Goal: Task Accomplishment & Management: Manage account settings

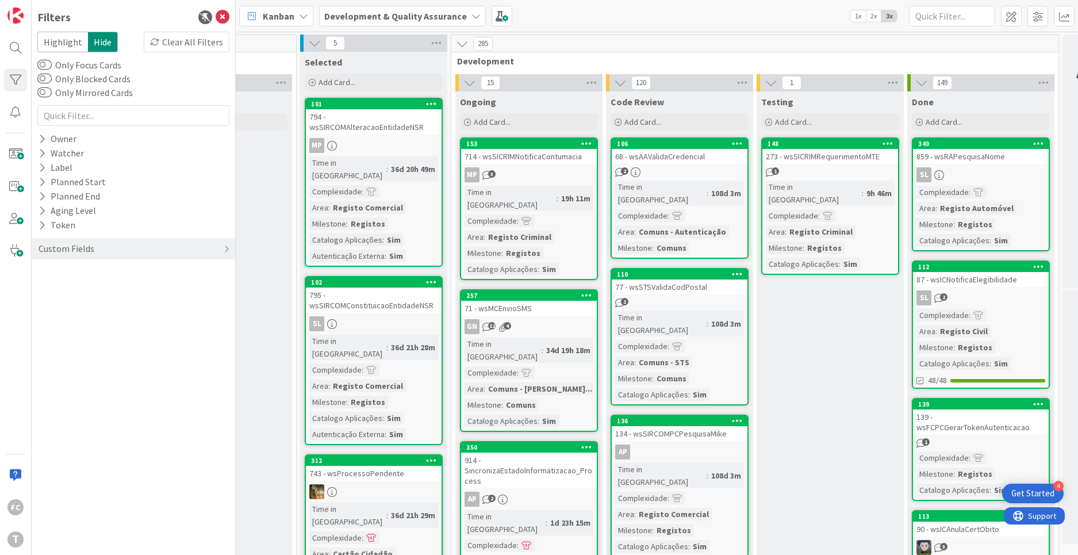
scroll to position [0, 440]
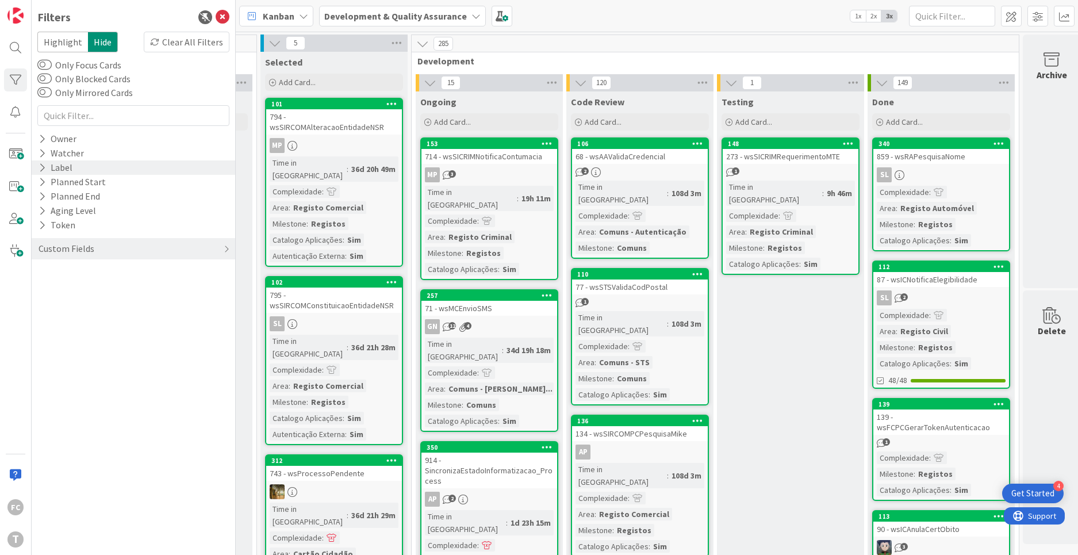
click at [41, 167] on icon at bounding box center [42, 168] width 7 height 10
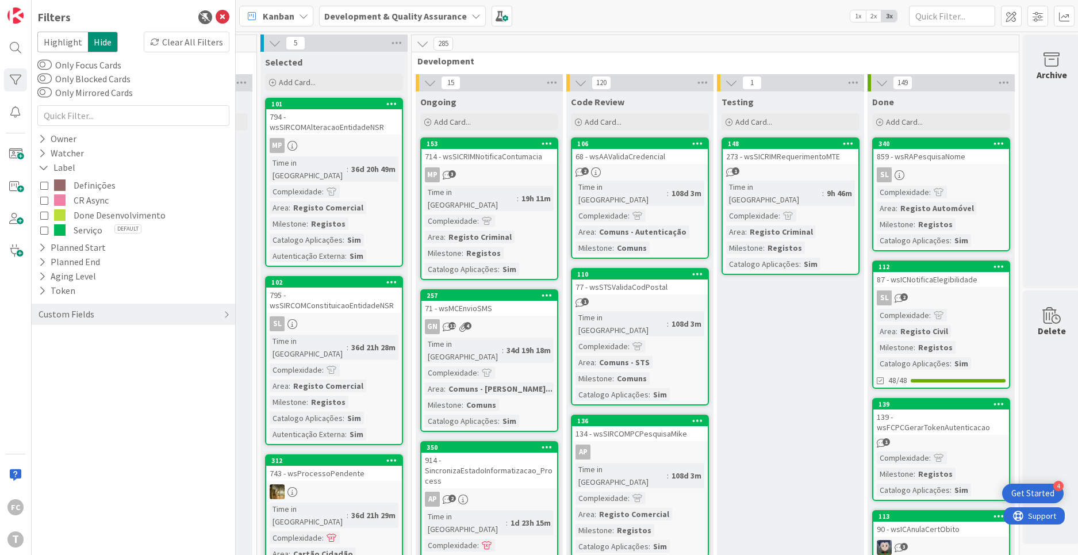
click at [77, 214] on span "Done Desenvolvimento" at bounding box center [120, 215] width 92 height 15
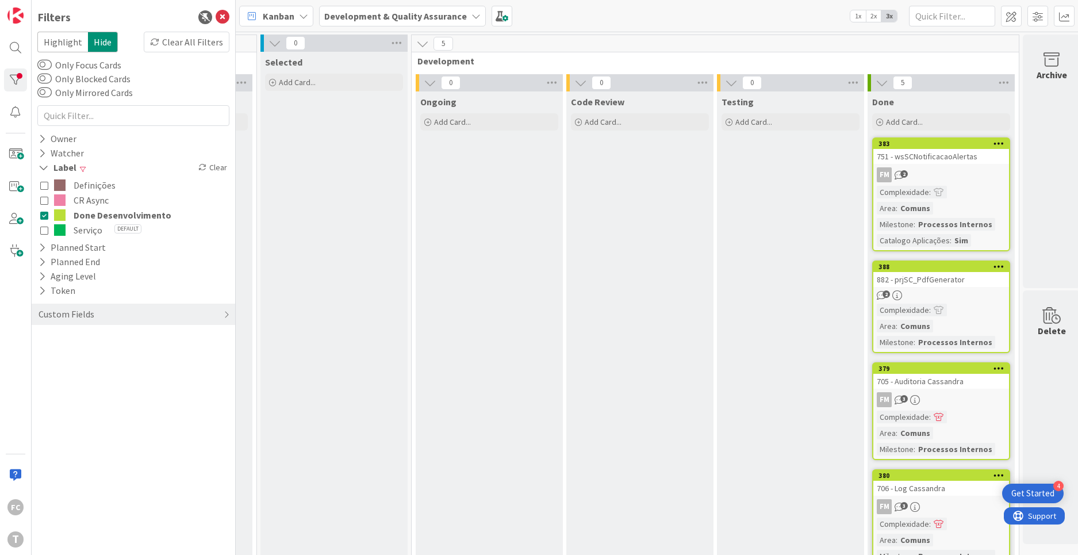
click at [77, 214] on span "Done Desenvolvimento" at bounding box center [123, 215] width 98 height 15
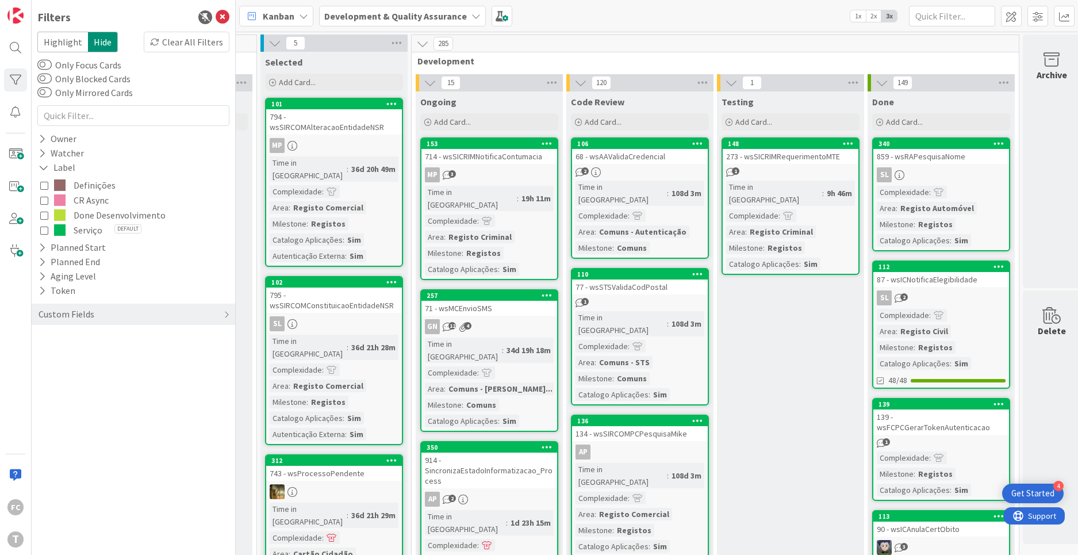
click at [79, 201] on span "CR Async" at bounding box center [91, 200] width 35 height 15
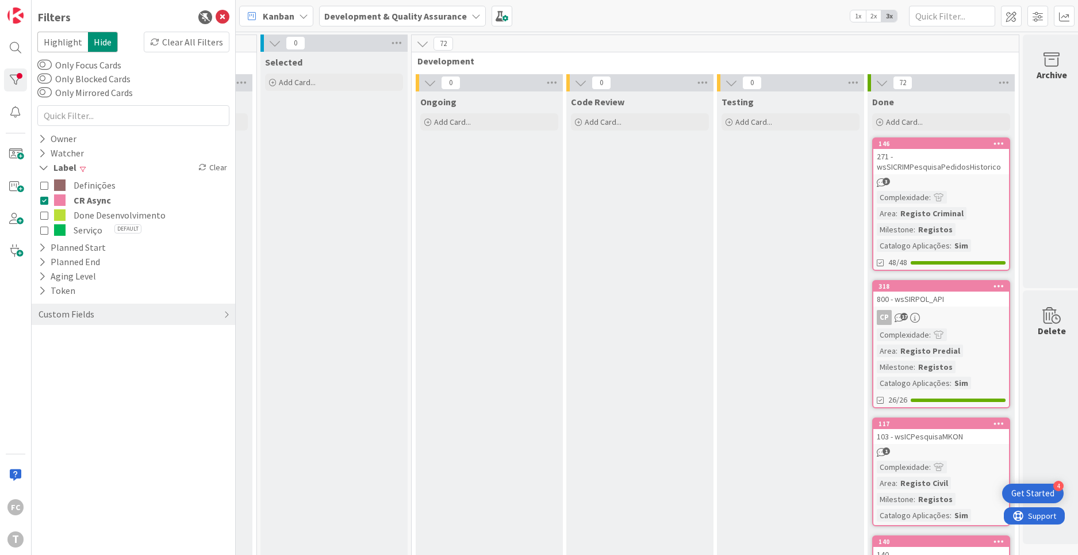
click at [79, 201] on span "CR Async" at bounding box center [92, 200] width 37 height 15
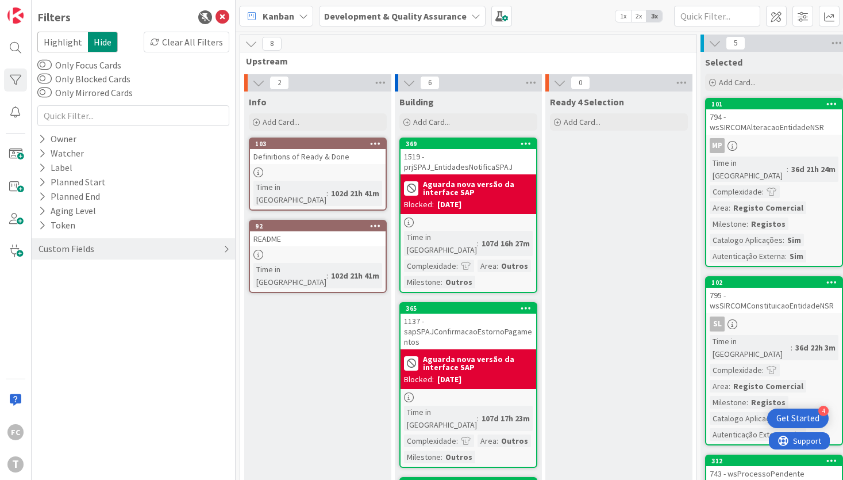
click at [56, 248] on div "Custom Fields" at bounding box center [66, 248] width 58 height 14
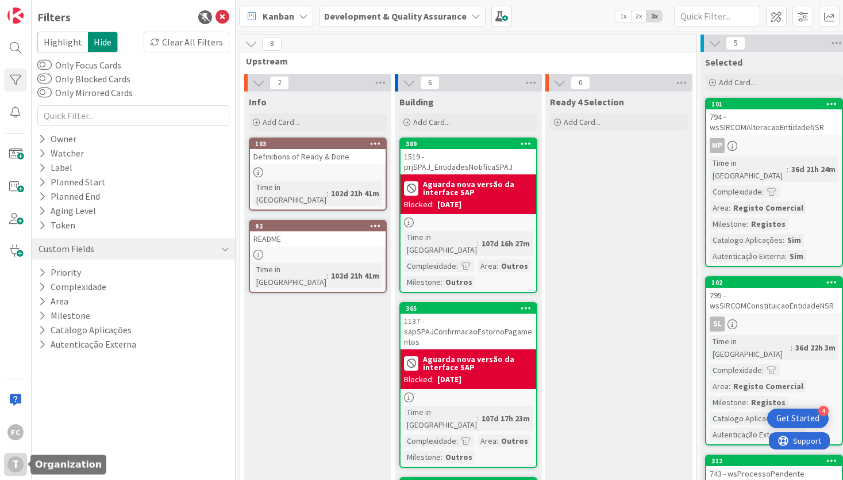
click at [11, 467] on div "T" at bounding box center [15, 464] width 16 height 16
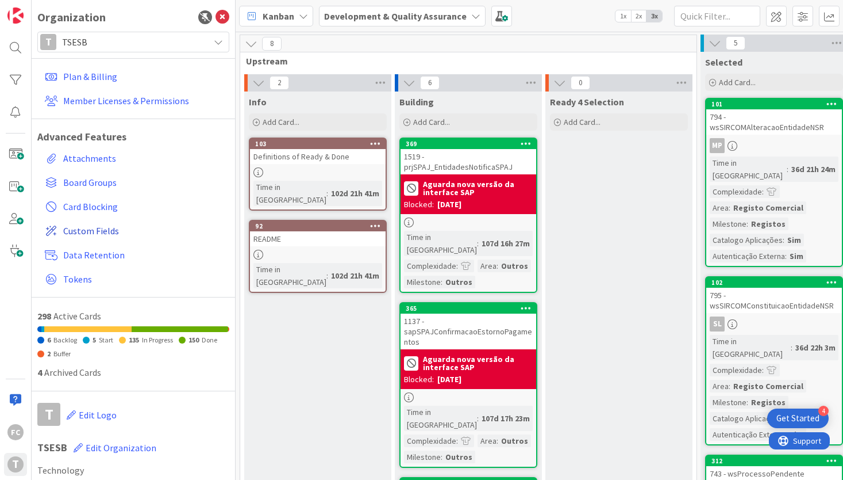
click at [97, 231] on span "Custom Fields" at bounding box center [144, 231] width 162 height 14
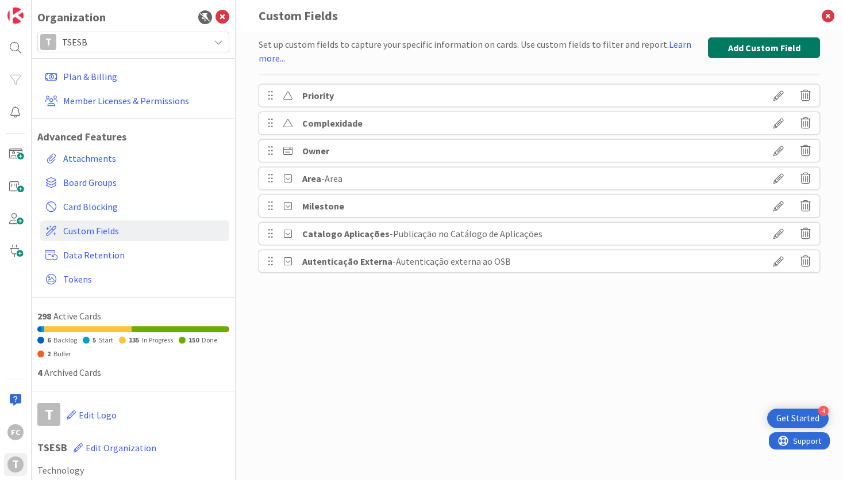
click at [728, 49] on button "Add Custom Field" at bounding box center [764, 47] width 112 height 21
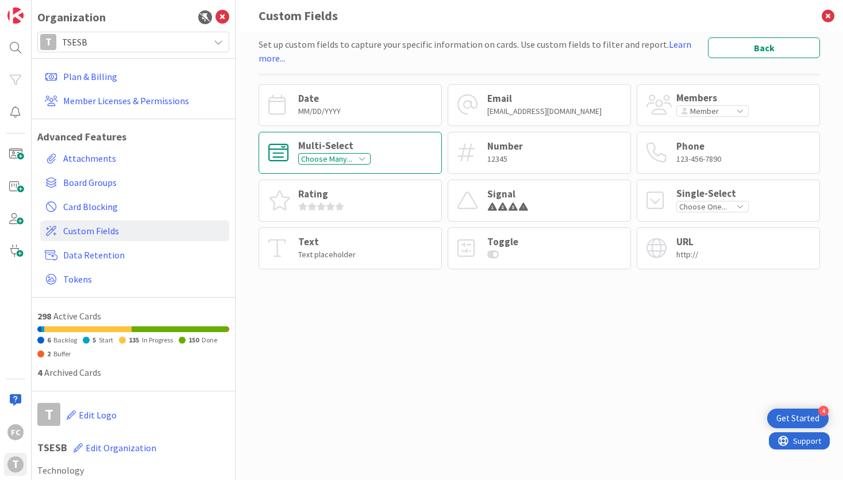
click at [366, 141] on div "Multi-Select" at bounding box center [334, 146] width 72 height 10
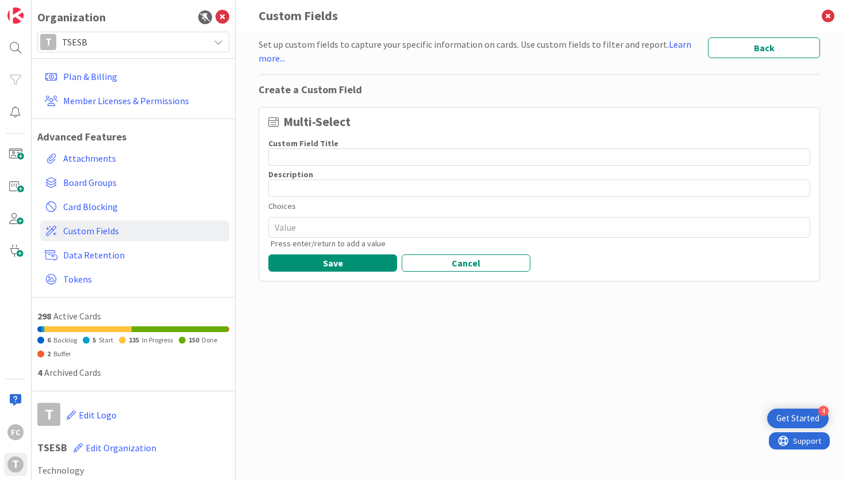
type textarea "x"
type input "Filenet"
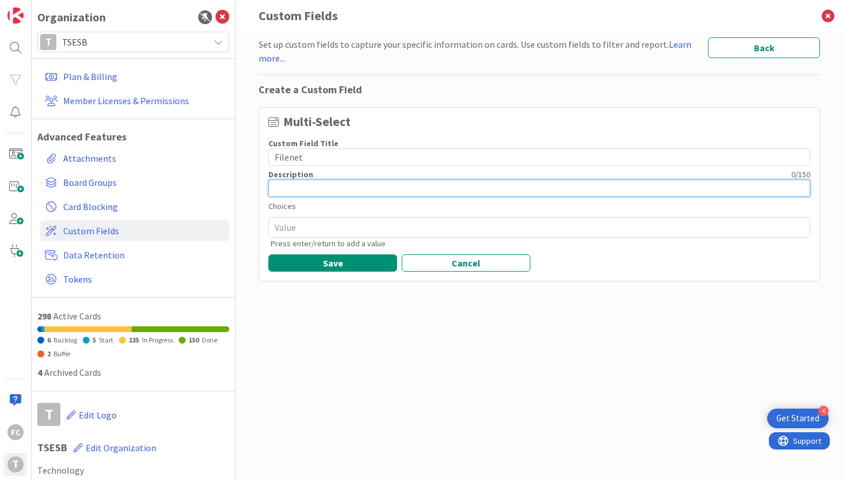
click at [323, 194] on input at bounding box center [539, 187] width 542 height 17
paste input "Filenet"
type textarea "x"
type input "Filenet"
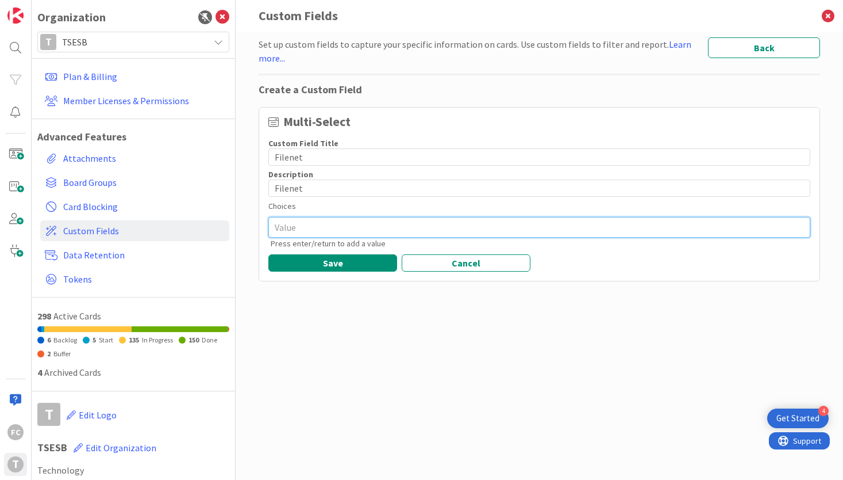
click at [302, 227] on textarea at bounding box center [539, 227] width 542 height 21
type textarea "x"
type textarea "S"
type textarea "x"
type textarea "Si"
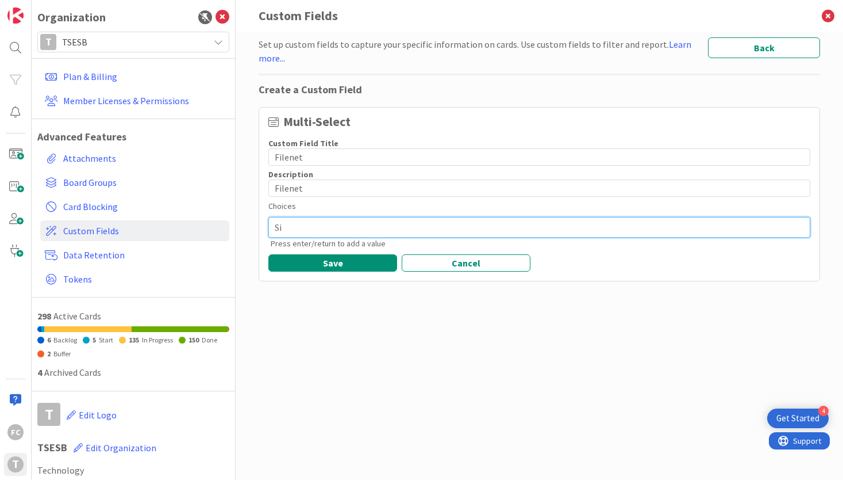
type textarea "x"
type textarea "Sim"
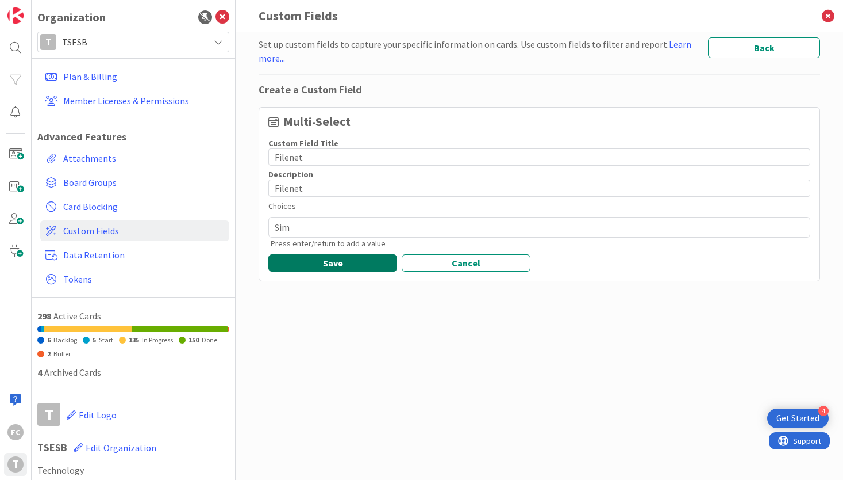
click at [301, 257] on button "Save" at bounding box center [332, 262] width 129 height 17
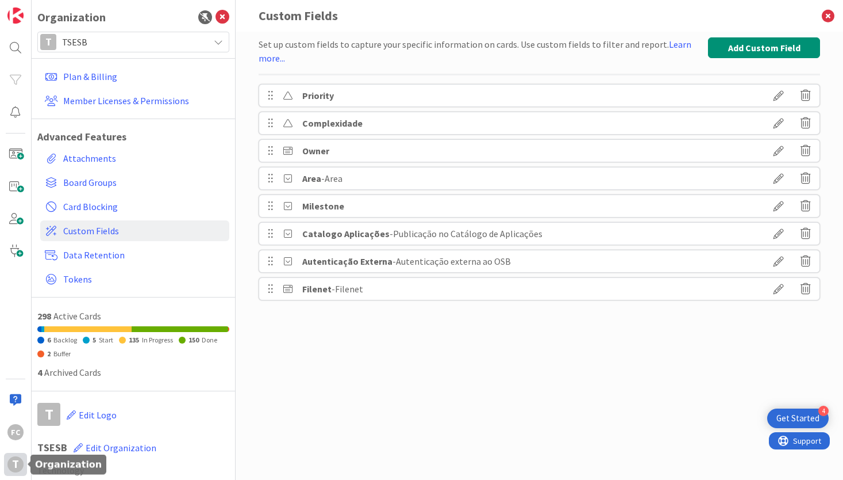
click at [14, 459] on div "T" at bounding box center [15, 464] width 16 height 16
click at [827, 12] on icon at bounding box center [829, 16] width 30 height 32
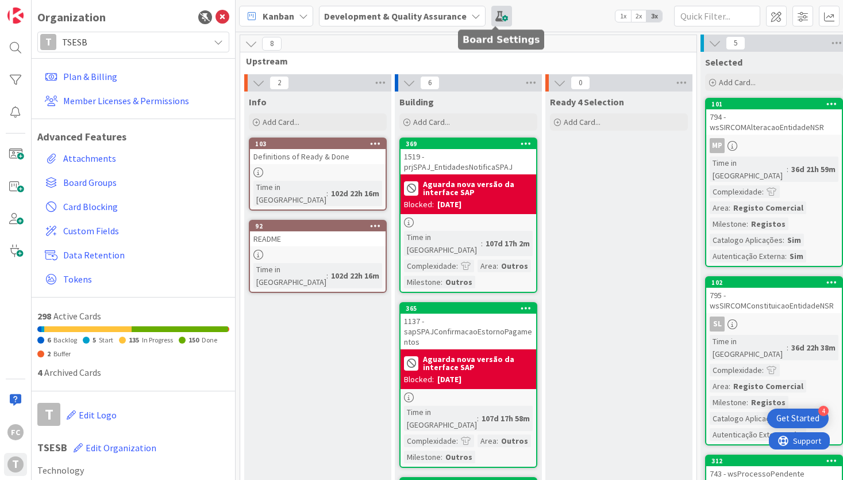
click at [498, 16] on span at bounding box center [502, 16] width 21 height 21
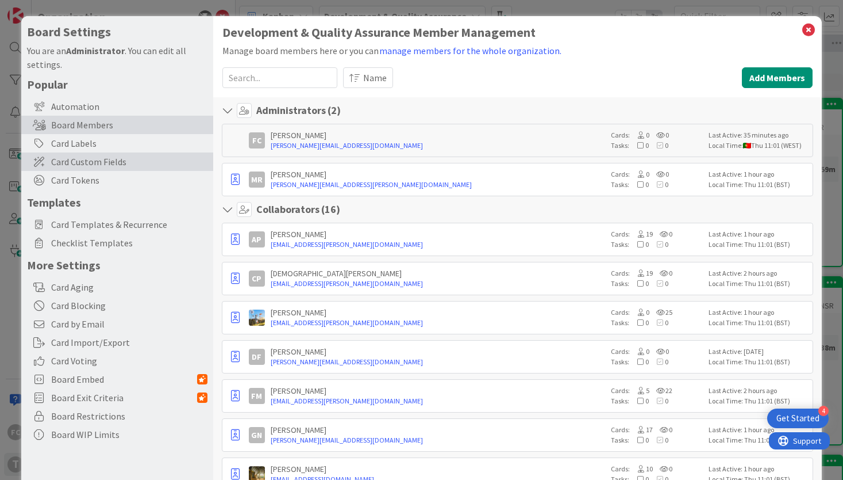
click at [90, 167] on span "Card Custom Fields" at bounding box center [129, 162] width 156 height 14
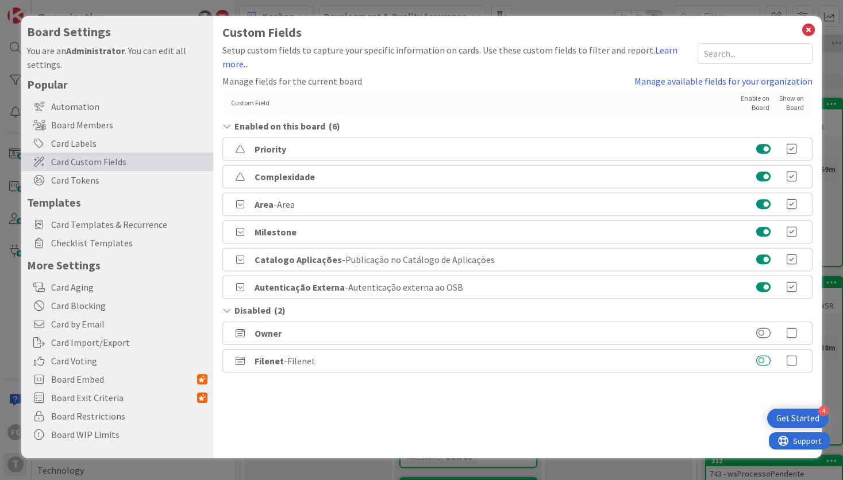
click at [766, 360] on button at bounding box center [764, 360] width 14 height 11
click at [813, 30] on icon at bounding box center [808, 30] width 15 height 16
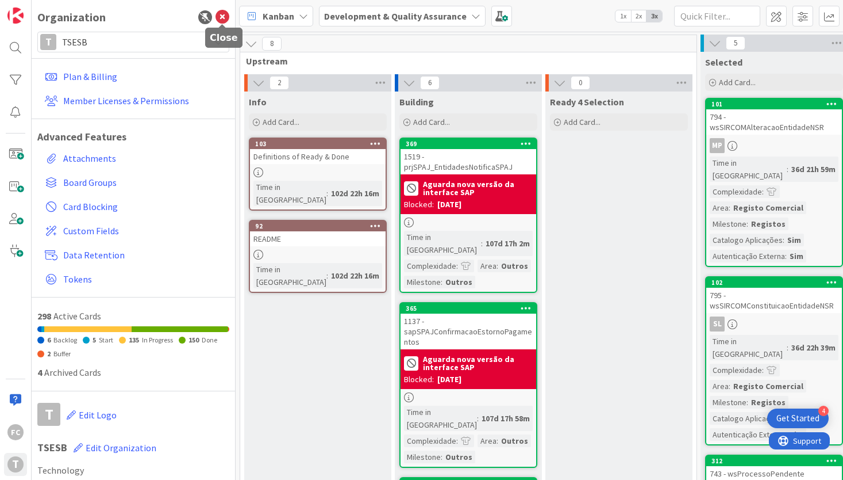
click at [222, 20] on icon at bounding box center [223, 17] width 14 height 14
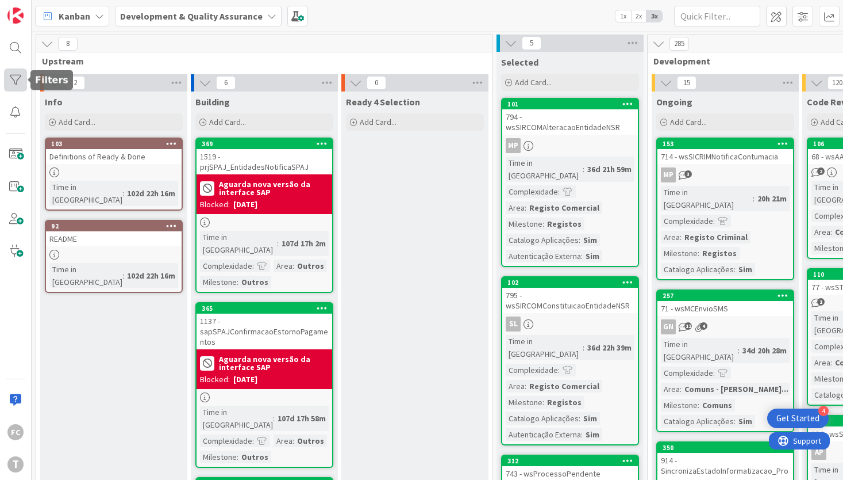
click at [16, 79] on div at bounding box center [15, 79] width 23 height 23
